Goal: Transaction & Acquisition: Purchase product/service

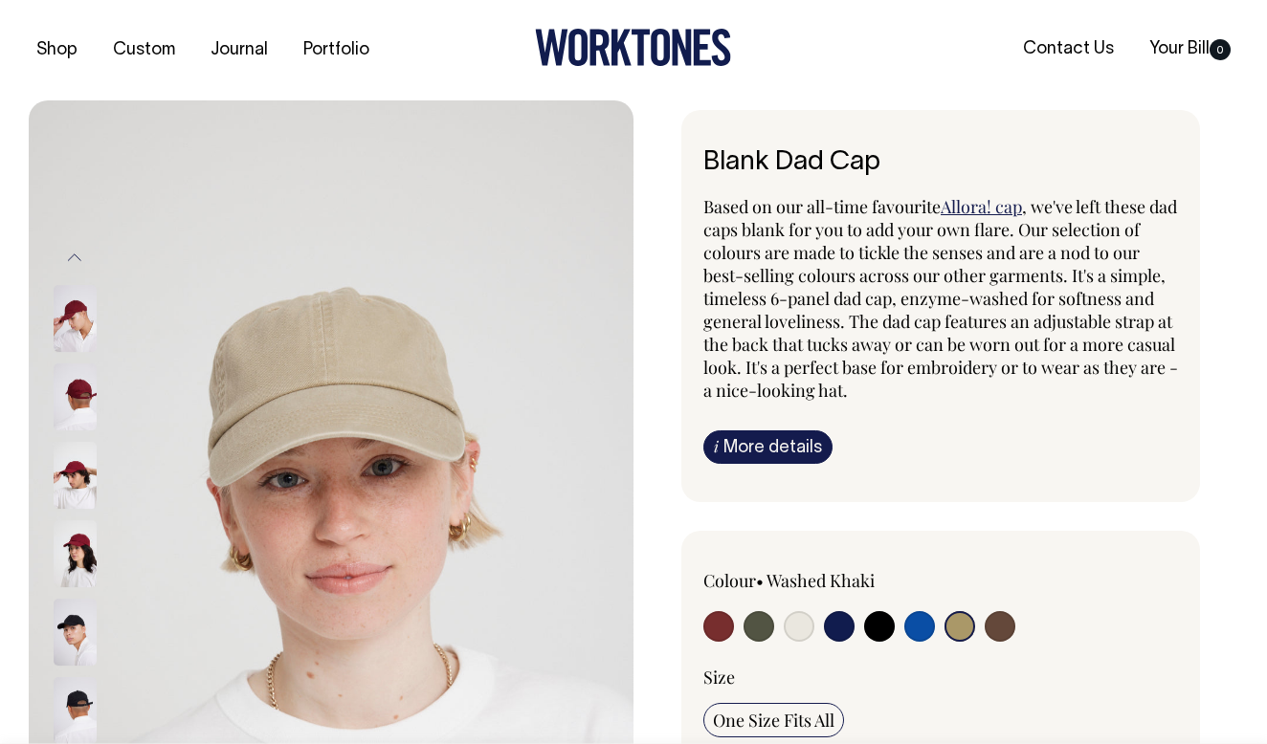
select select "Washed Khaki"
click at [682, 441] on div "Blank Dad Cap Based on our all-time favourite Allora! cap , we've left these da…" at bounding box center [940, 306] width 519 height 392
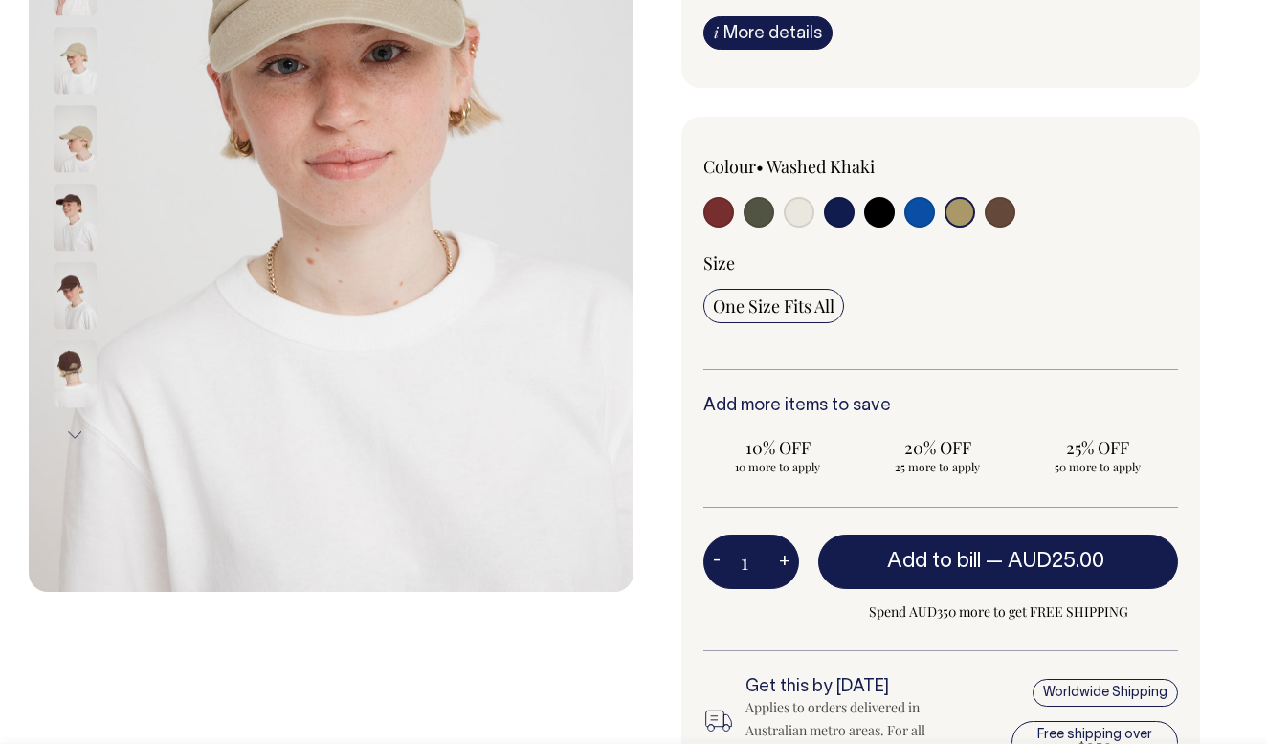
scroll to position [415, 0]
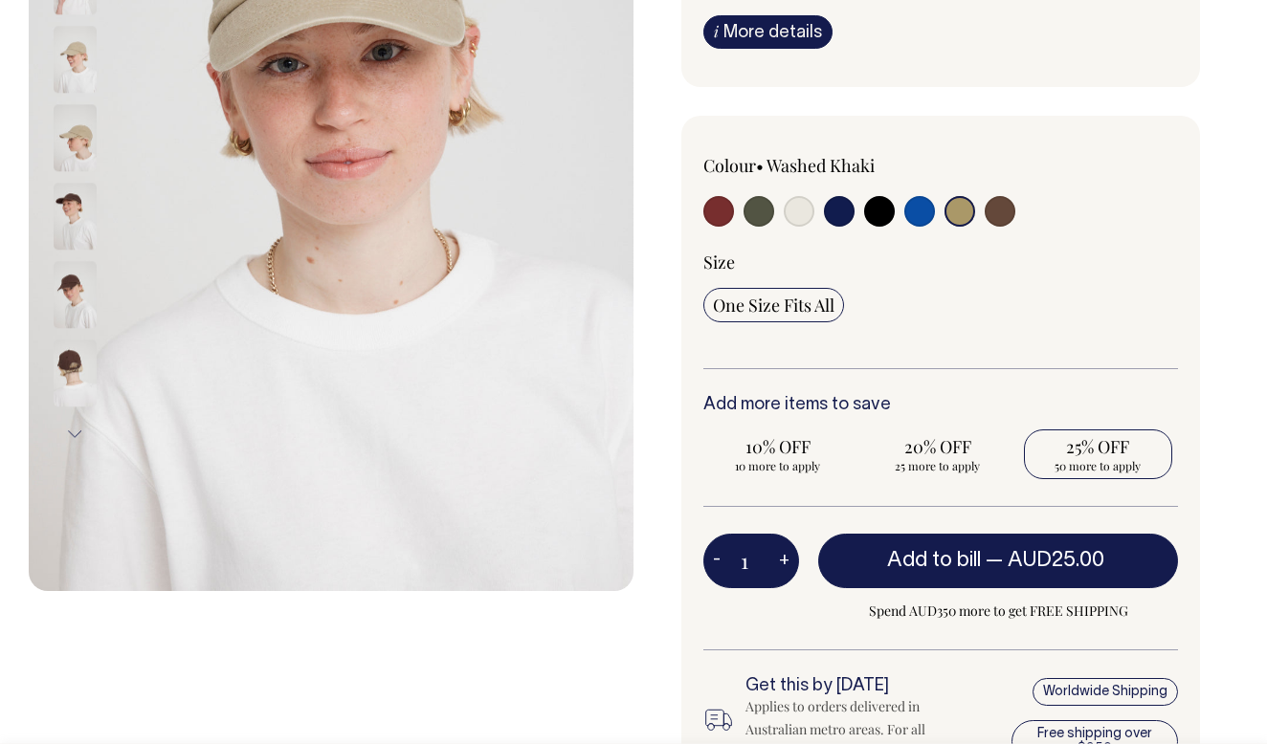
click at [1128, 440] on span "25% OFF" at bounding box center [1097, 446] width 129 height 23
click at [1128, 440] on input "25% OFF 50 more to apply" at bounding box center [1098, 455] width 148 height 50
radio input "true"
type input "50"
radio input "true"
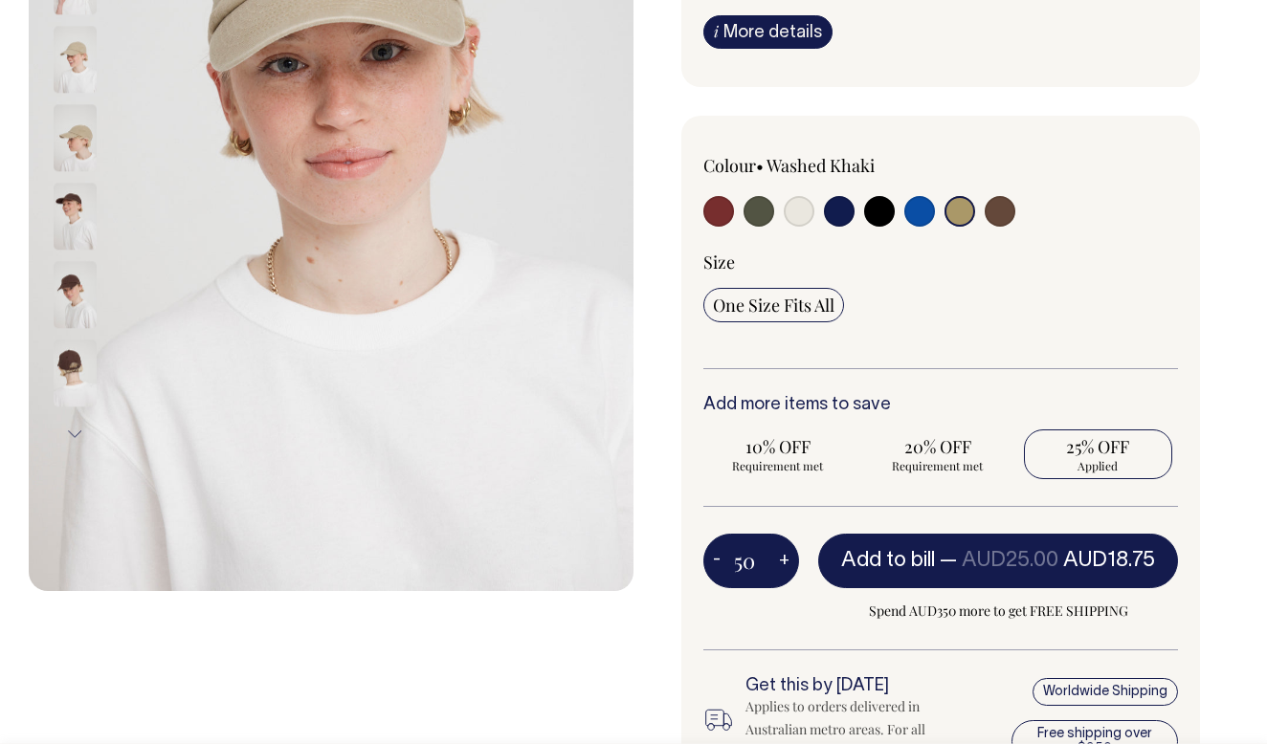
select select
type input "50"
click at [704, 203] on label at bounding box center [718, 213] width 31 height 35
click at [704, 203] on input "radio" at bounding box center [718, 211] width 31 height 31
radio input "true"
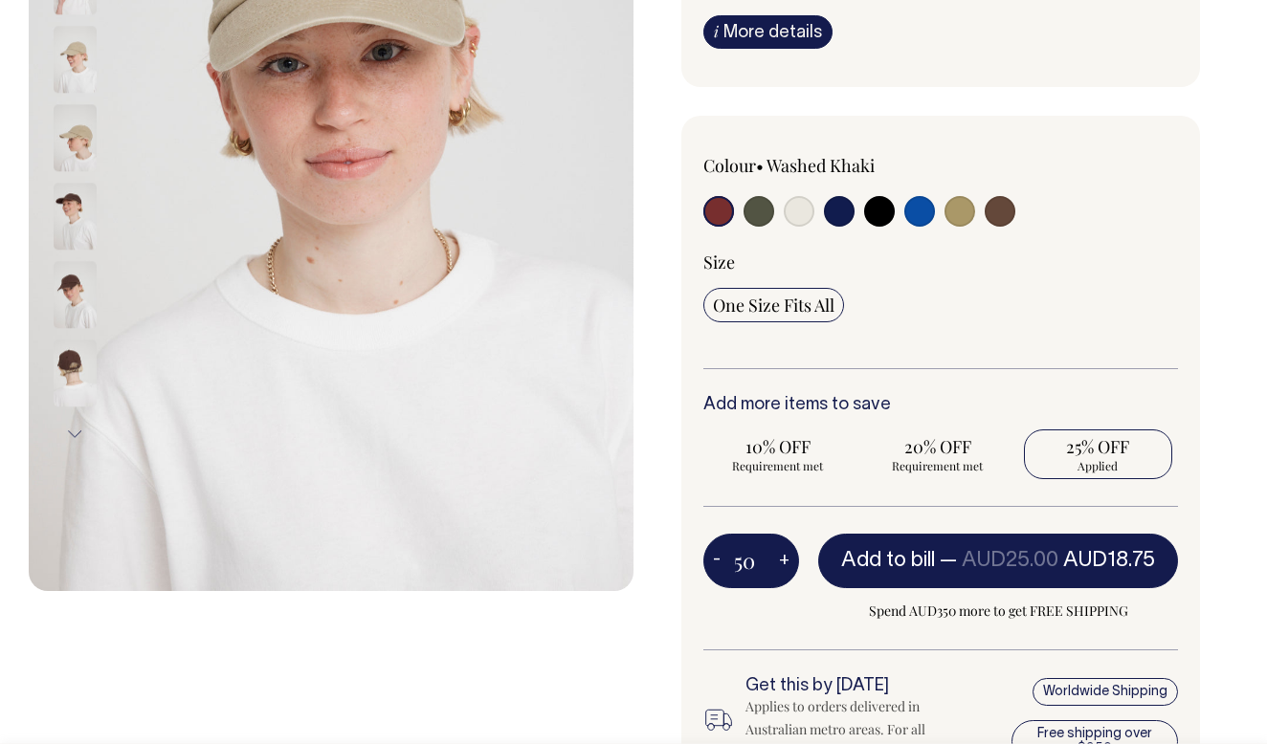
radio input "true"
select select "Burgundy"
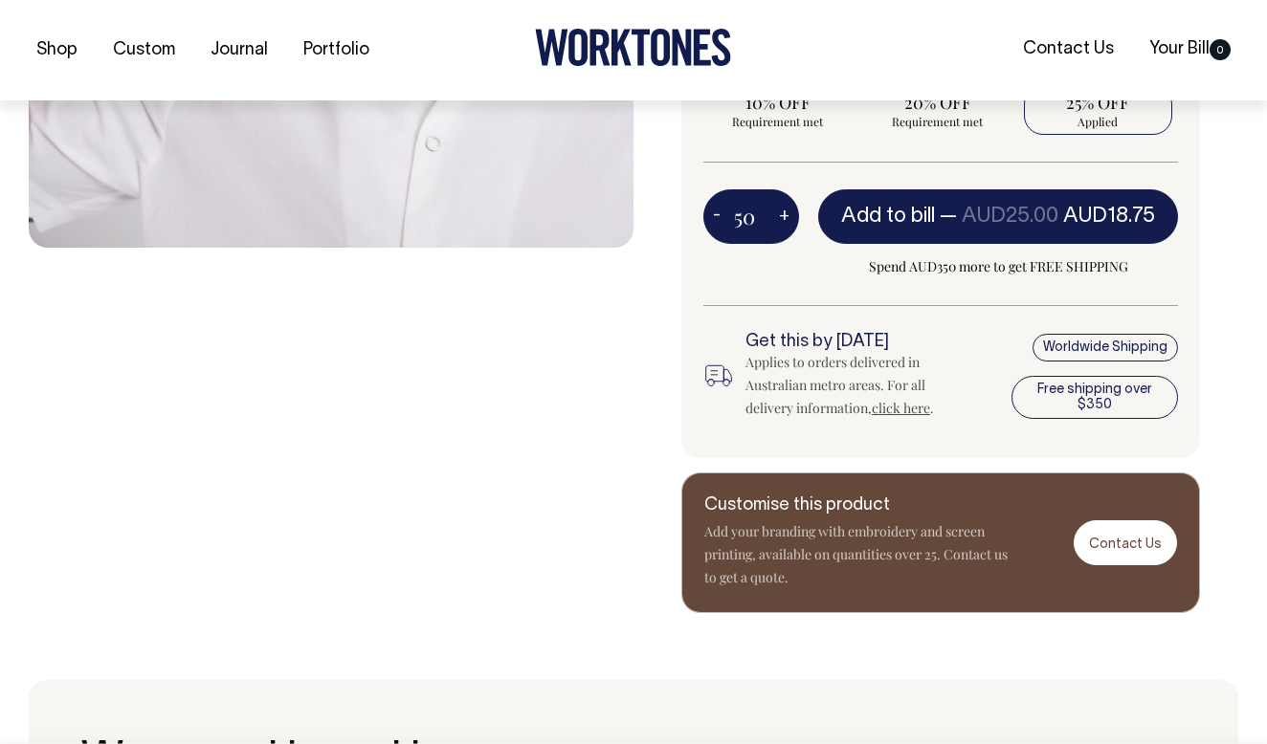
scroll to position [761, 0]
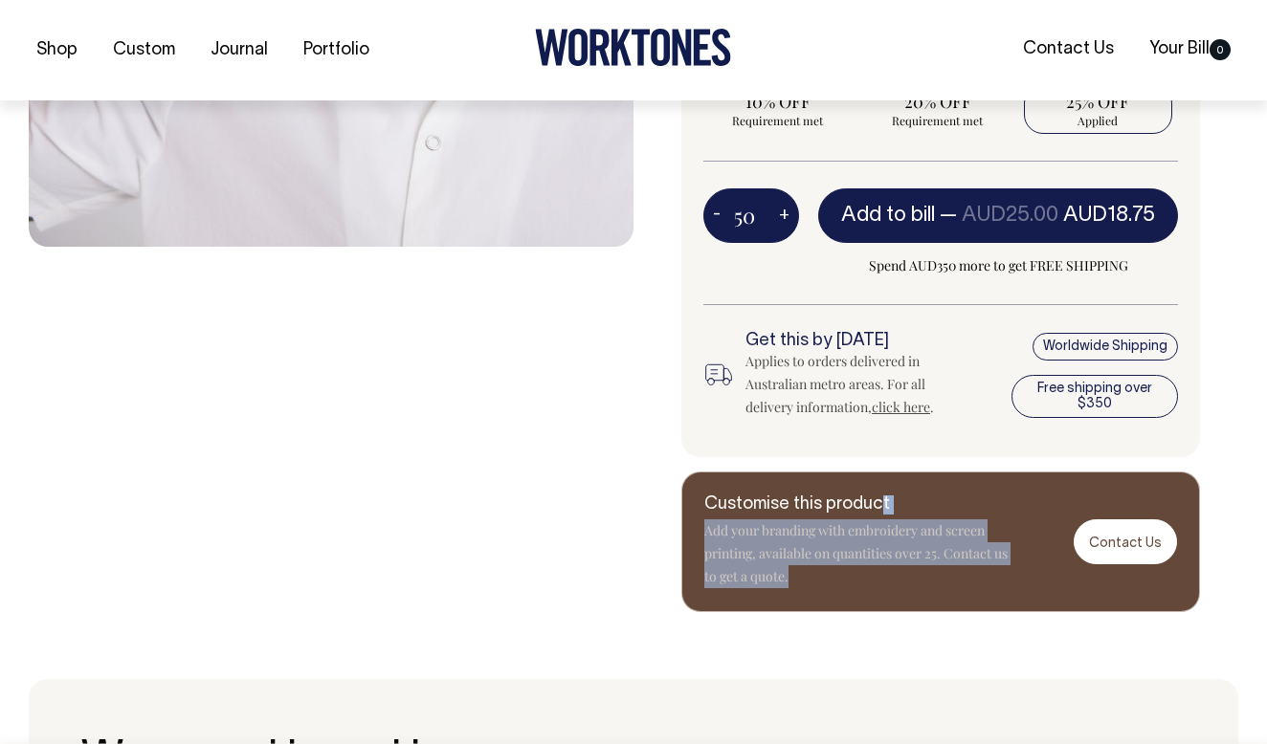
click at [876, 497] on div "Customise this product Add your branding with embroidery and screen printing, a…" at bounding box center [940, 542] width 519 height 141
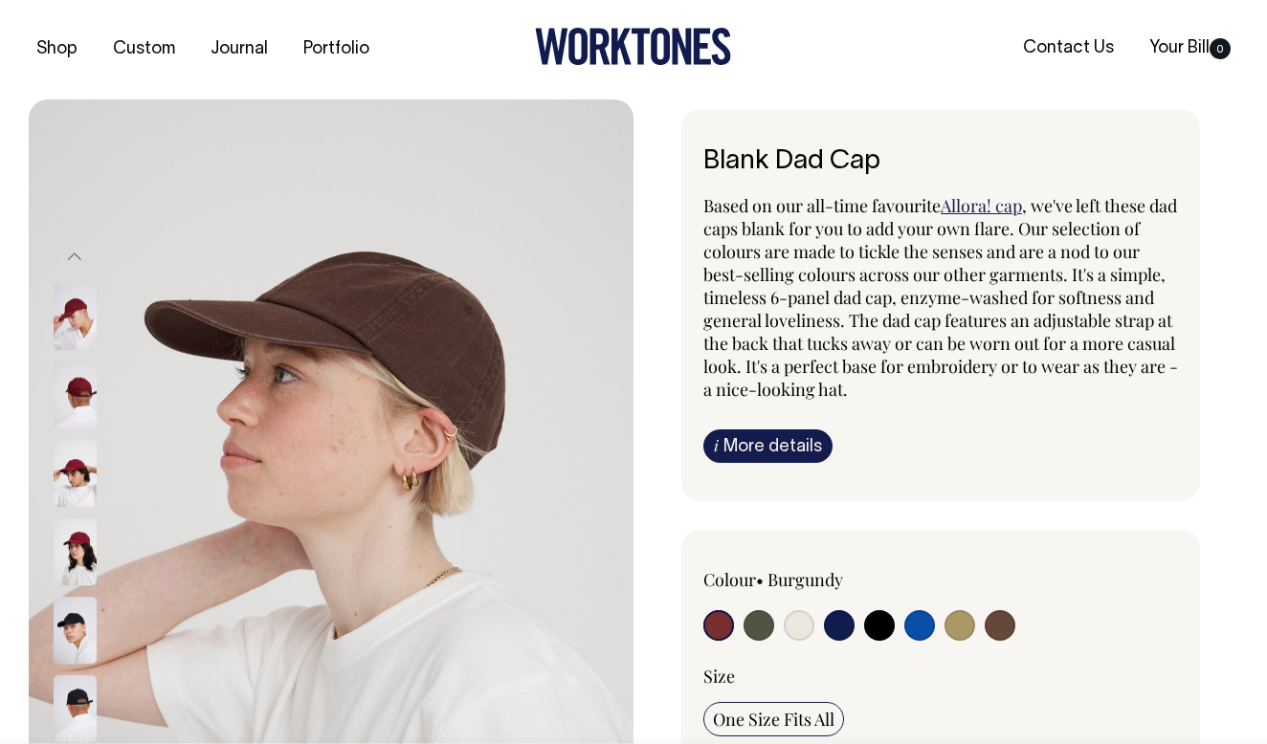
scroll to position [0, 0]
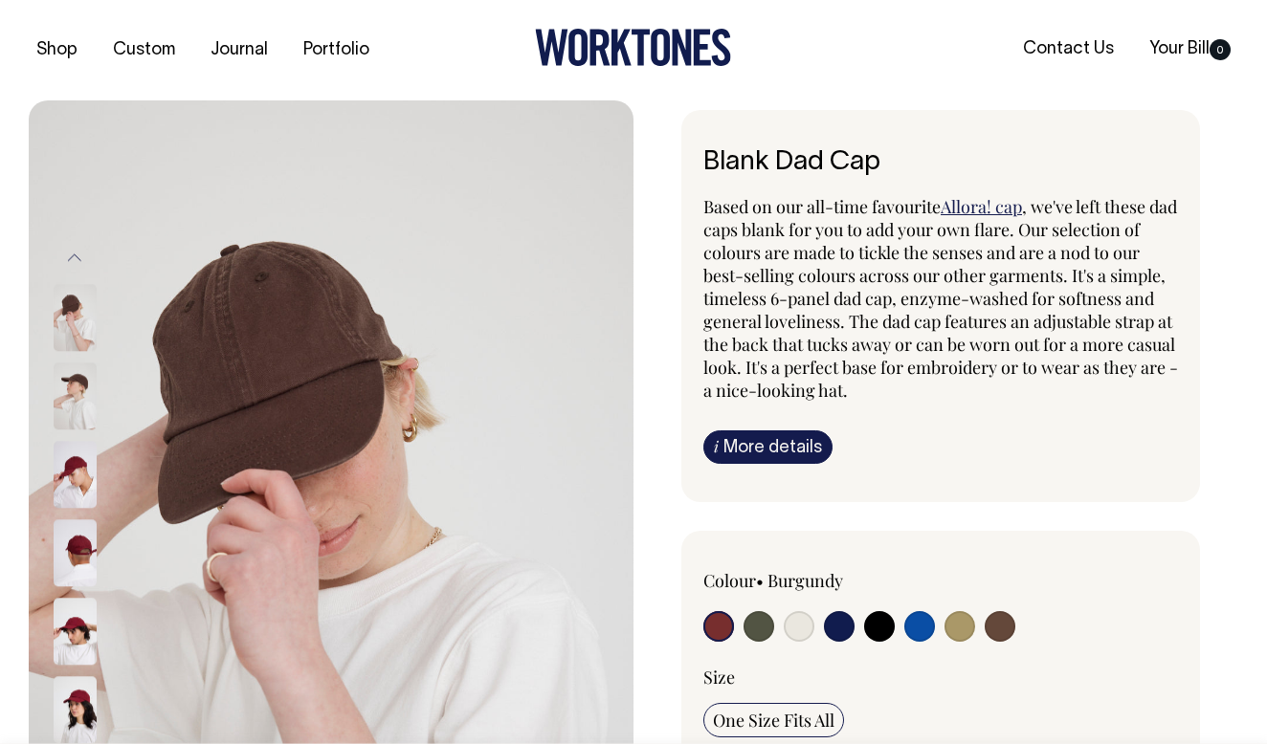
click at [827, 280] on span ", we've left these dad caps blank for you to add your own flare. Our selection …" at bounding box center [940, 298] width 475 height 207
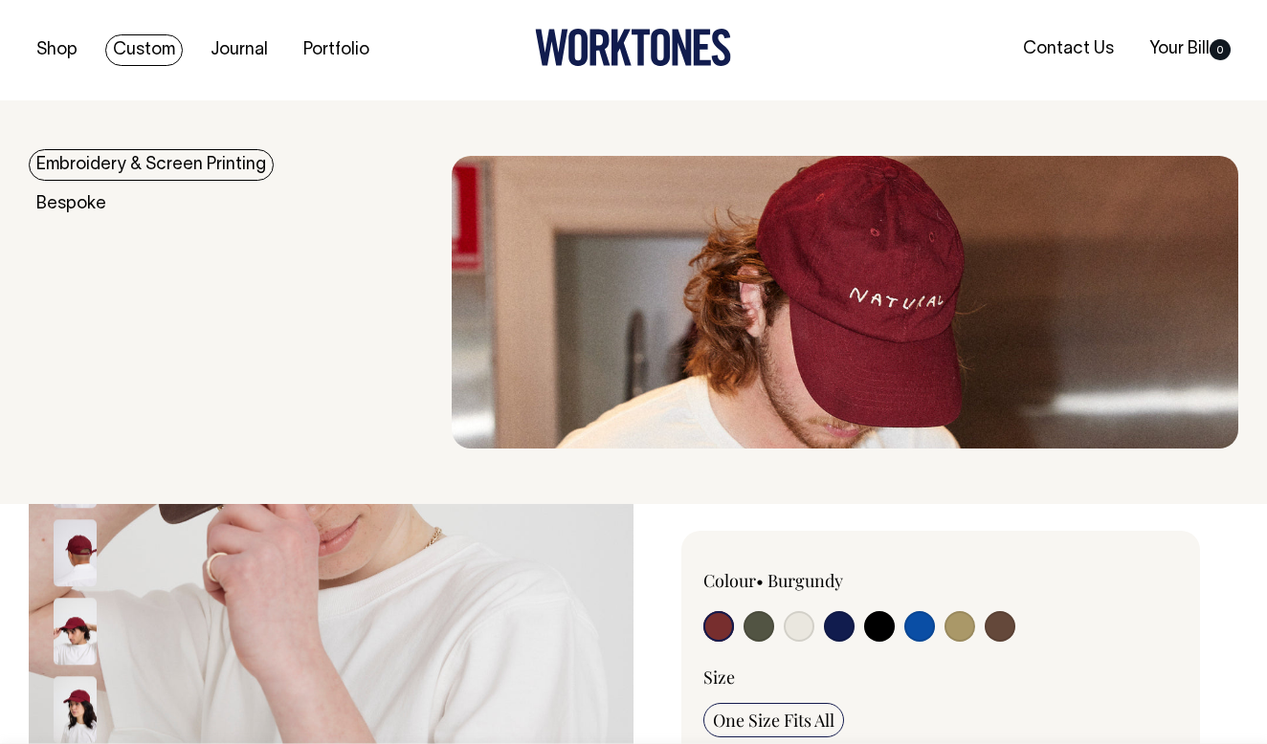
click at [128, 51] on link "Custom" at bounding box center [143, 50] width 77 height 32
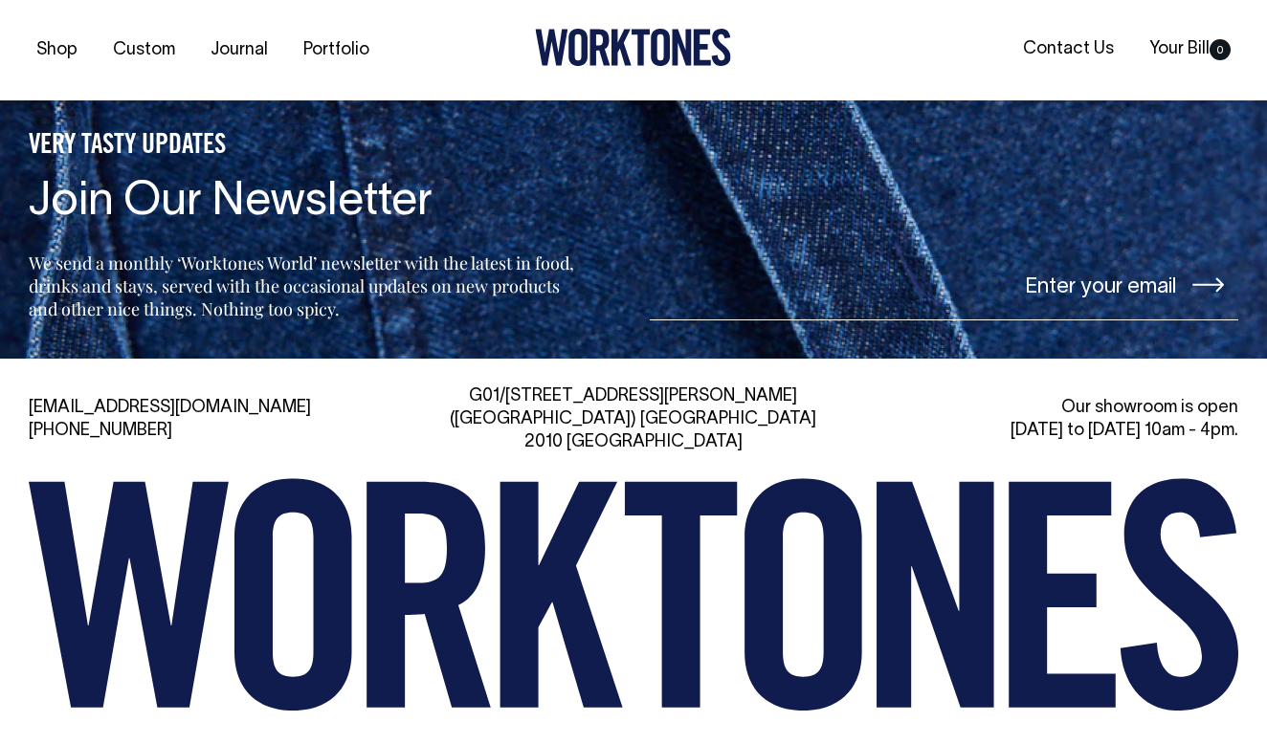
scroll to position [8021, 0]
